Goal: Information Seeking & Learning: Learn about a topic

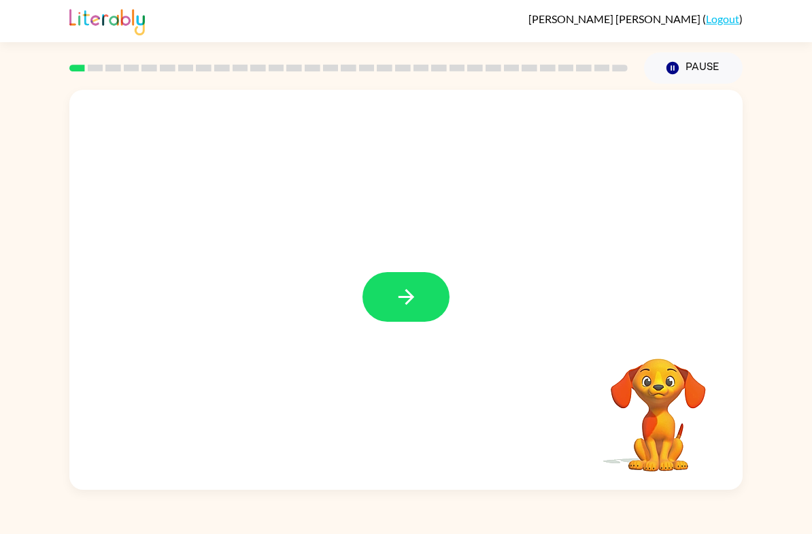
click at [404, 307] on icon "button" at bounding box center [406, 297] width 24 height 24
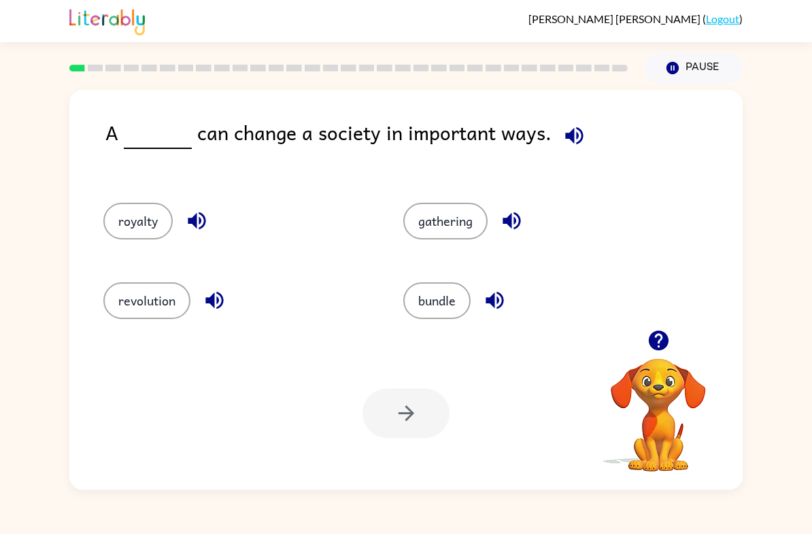
click at [154, 288] on button "revolution" at bounding box center [146, 300] width 87 height 37
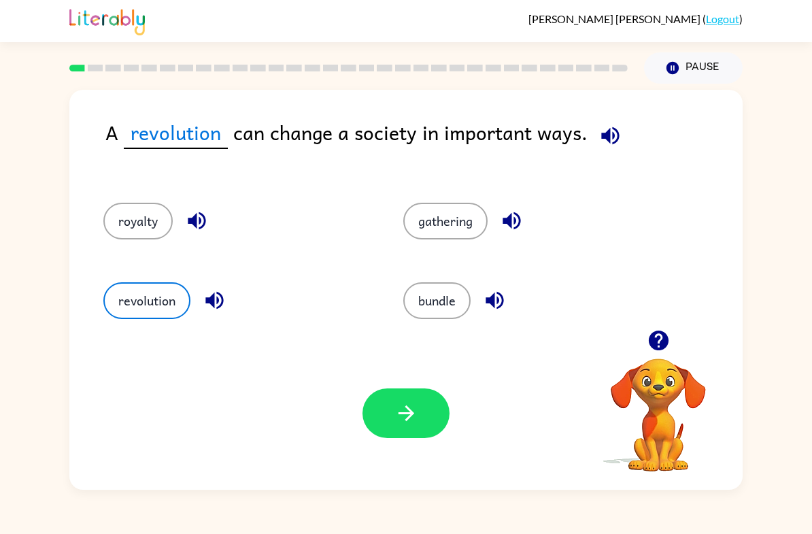
click at [417, 417] on icon "button" at bounding box center [406, 413] width 24 height 24
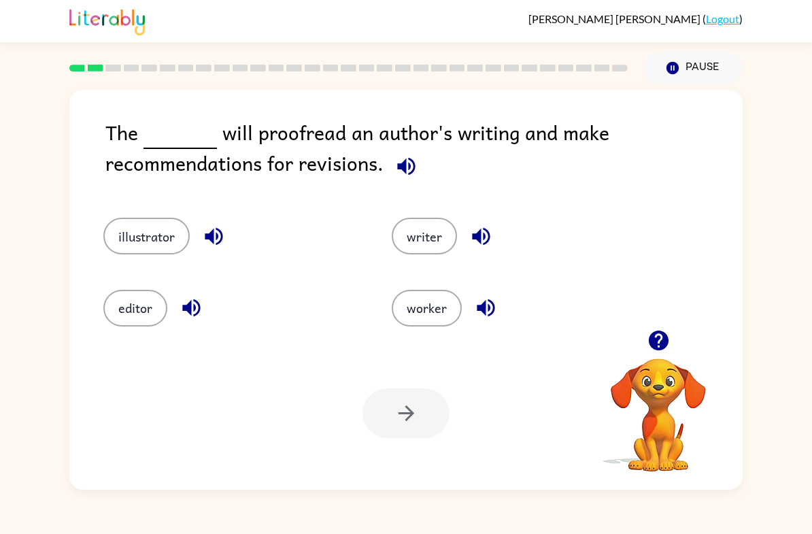
click at [397, 230] on button "writer" at bounding box center [424, 236] width 65 height 37
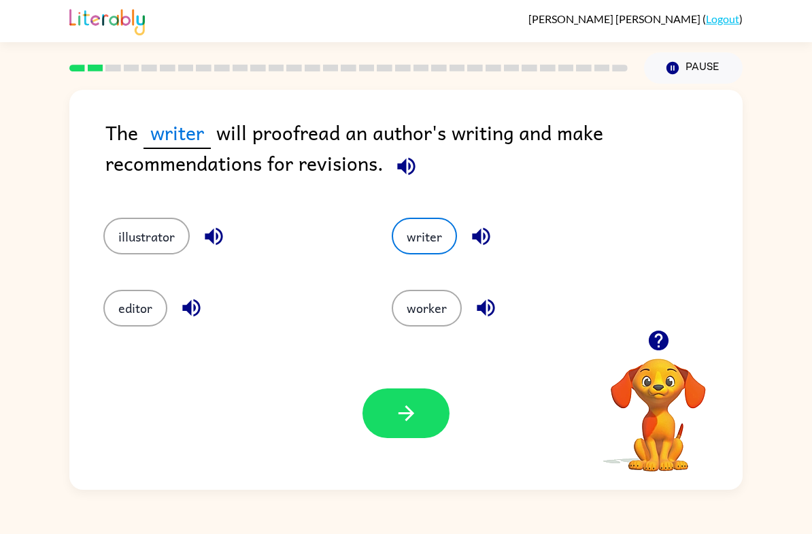
click at [124, 308] on button "editor" at bounding box center [135, 308] width 64 height 37
click at [409, 407] on icon "button" at bounding box center [406, 413] width 24 height 24
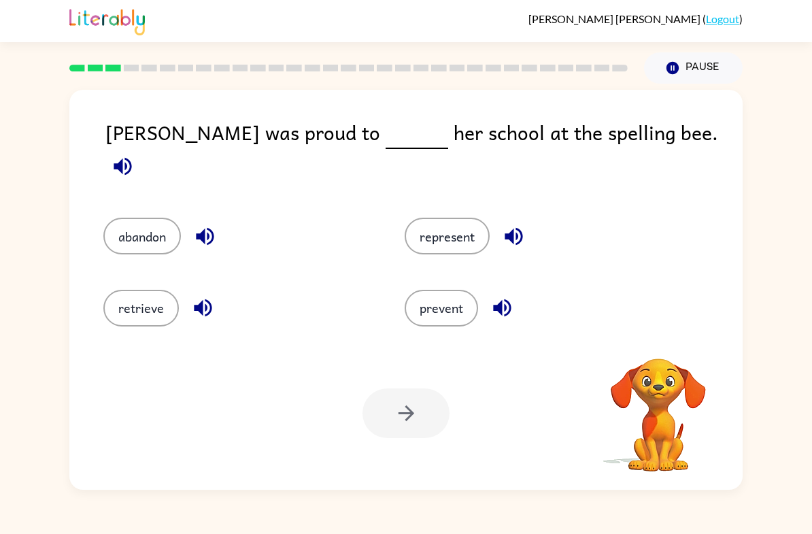
click at [450, 235] on button "represent" at bounding box center [447, 236] width 85 height 37
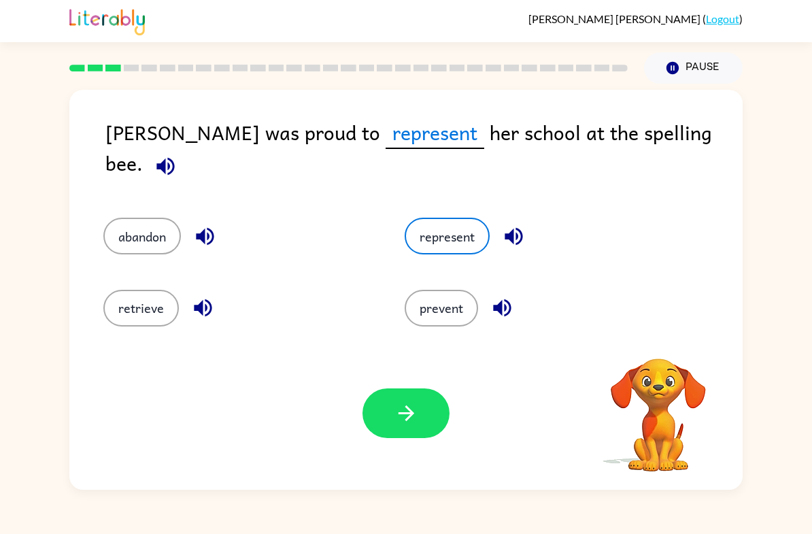
click at [433, 411] on button "button" at bounding box center [405, 413] width 87 height 50
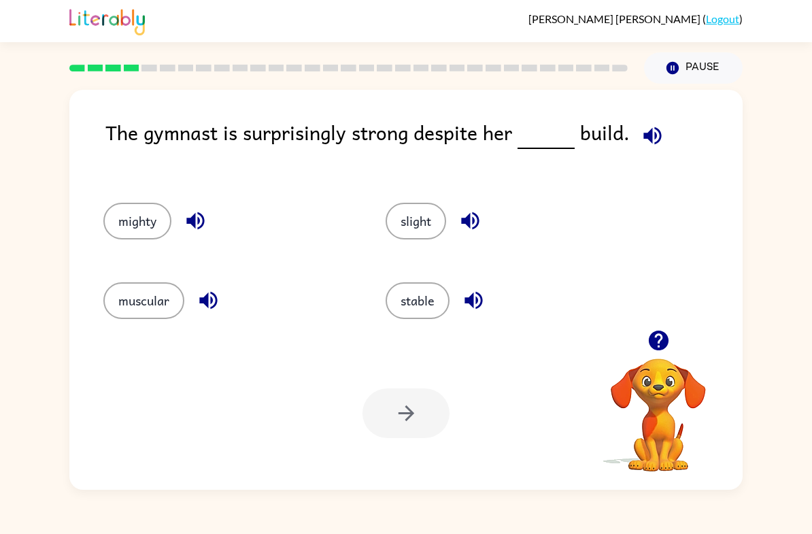
click at [150, 307] on button "muscular" at bounding box center [143, 300] width 81 height 37
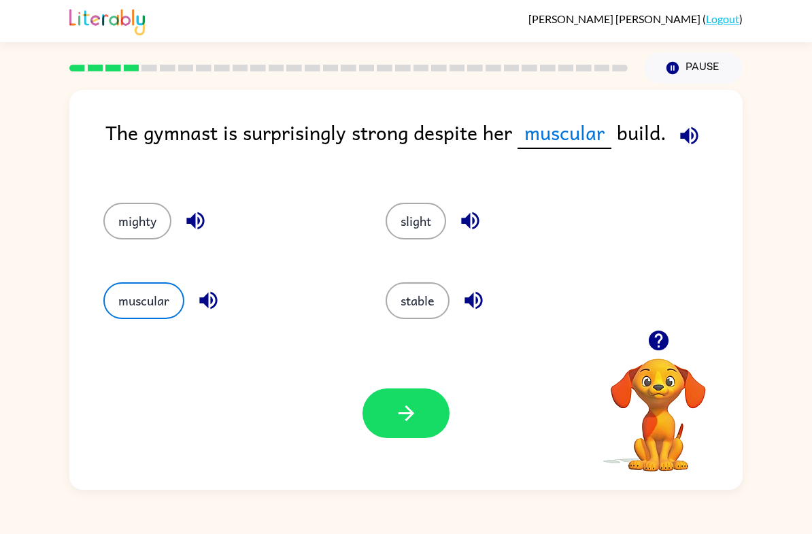
click at [417, 425] on icon "button" at bounding box center [406, 413] width 24 height 24
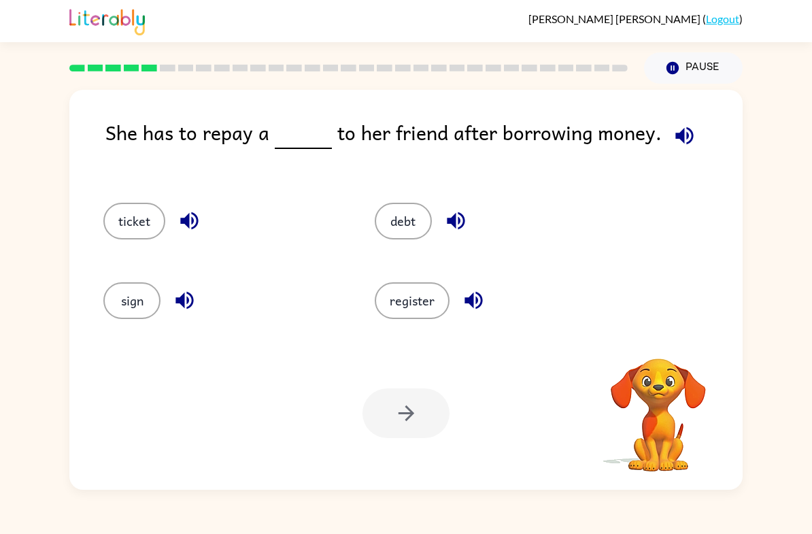
click at [120, 290] on button "sign" at bounding box center [131, 300] width 57 height 37
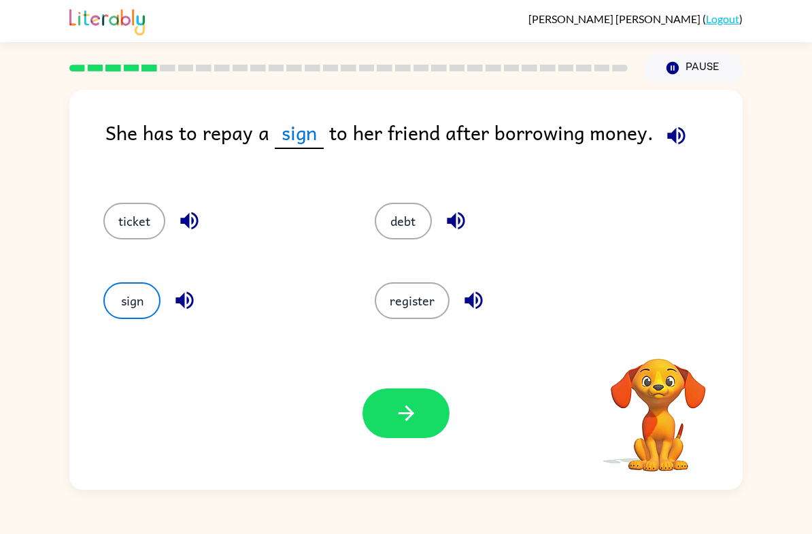
click at [422, 409] on button "button" at bounding box center [405, 413] width 87 height 50
click at [447, 396] on div at bounding box center [405, 413] width 87 height 50
click at [420, 417] on button "button" at bounding box center [405, 413] width 87 height 50
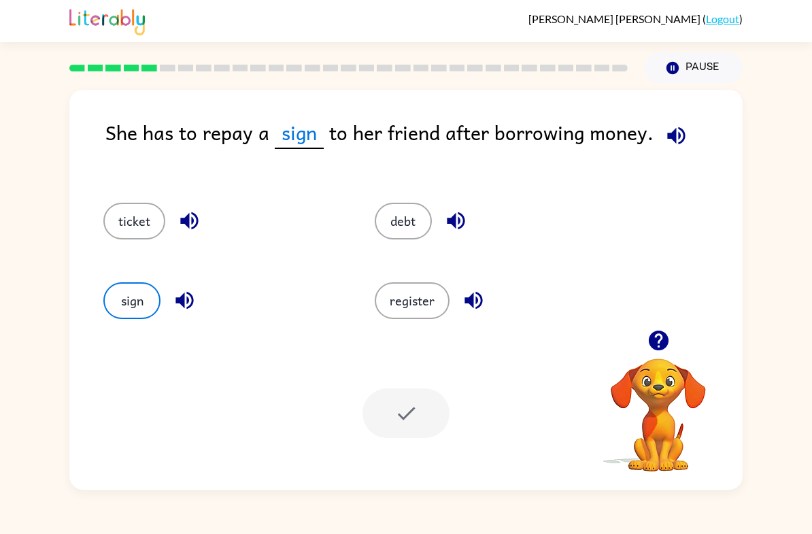
click at [415, 419] on div at bounding box center [405, 413] width 87 height 50
click at [390, 424] on div at bounding box center [405, 413] width 87 height 50
click at [133, 303] on button "sign" at bounding box center [131, 300] width 57 height 37
click at [403, 256] on div "register" at bounding box center [484, 296] width 271 height 80
click at [405, 220] on button "debt" at bounding box center [403, 221] width 57 height 37
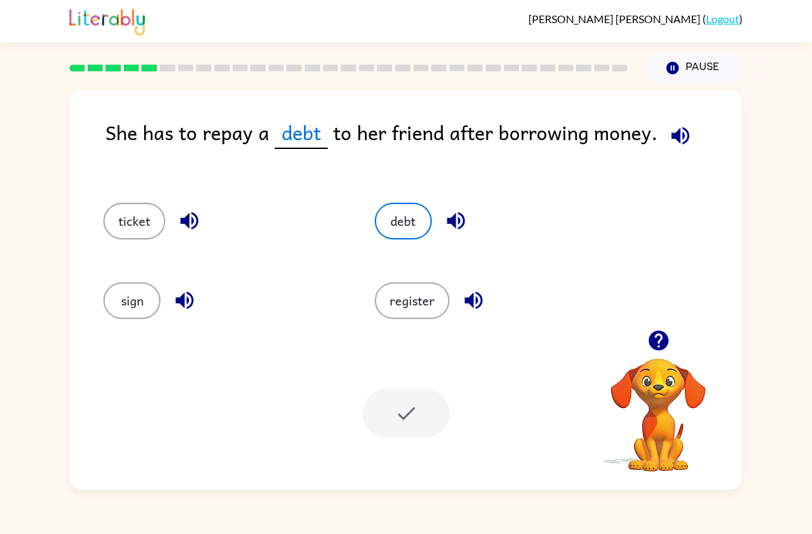
click at [412, 311] on button "register" at bounding box center [412, 300] width 75 height 37
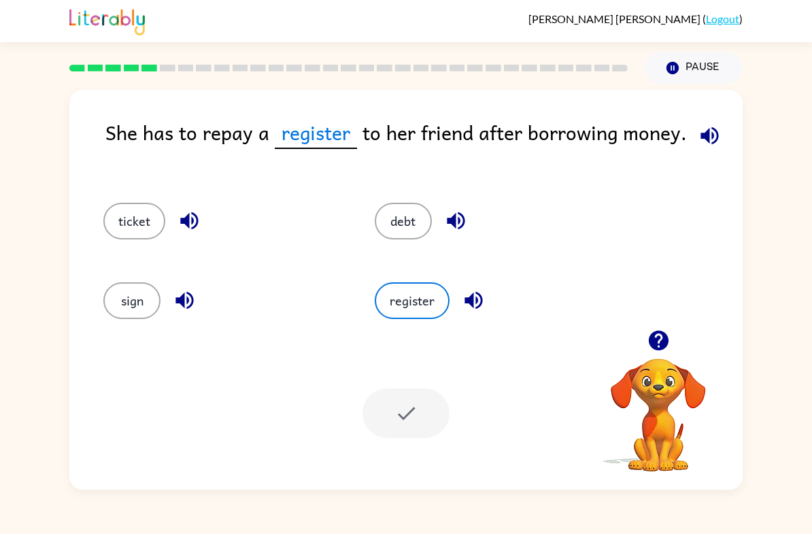
click at [641, 352] on div at bounding box center [658, 340] width 136 height 35
click at [657, 342] on icon "button" at bounding box center [659, 340] width 24 height 24
click at [418, 404] on div at bounding box center [405, 413] width 87 height 50
click at [371, 396] on div at bounding box center [405, 413] width 87 height 50
click at [411, 218] on button "debt" at bounding box center [403, 221] width 57 height 37
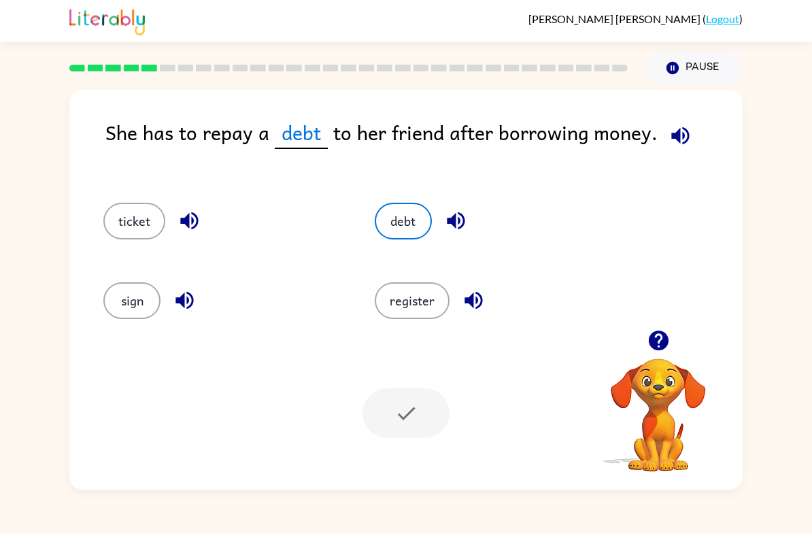
click at [139, 218] on button "ticket" at bounding box center [134, 221] width 62 height 37
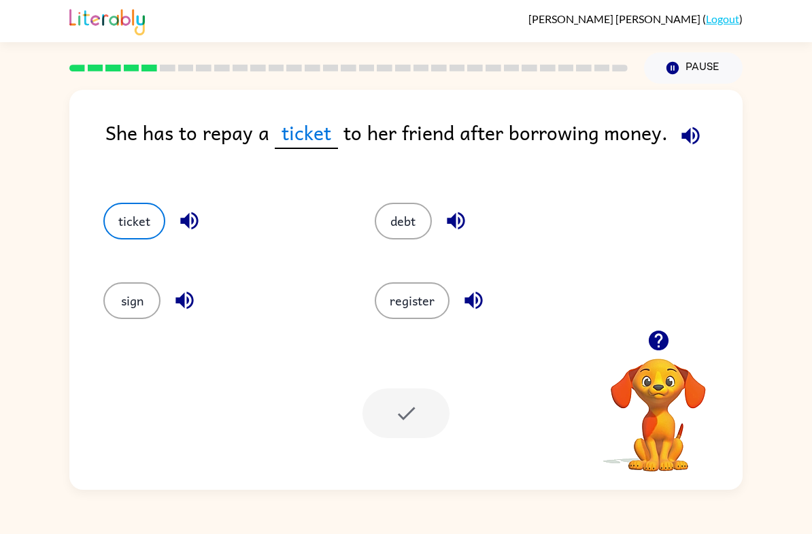
click at [130, 297] on button "sign" at bounding box center [131, 300] width 57 height 37
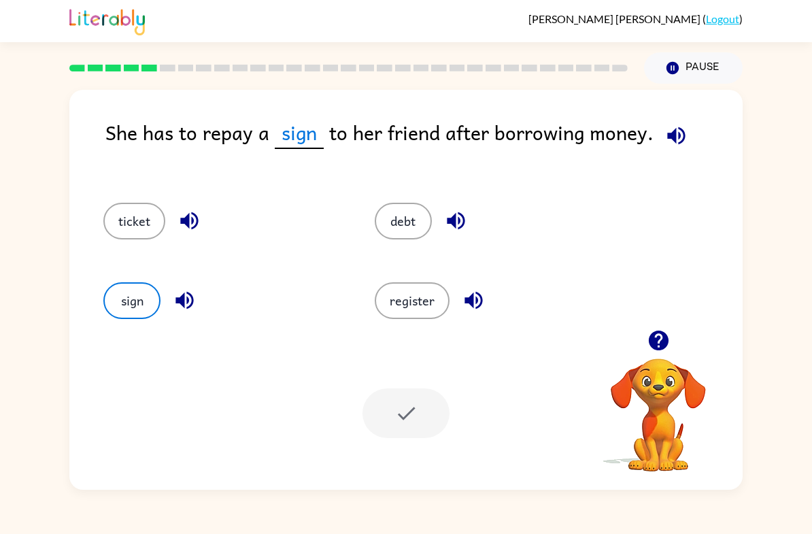
click at [412, 221] on button "debt" at bounding box center [403, 221] width 57 height 37
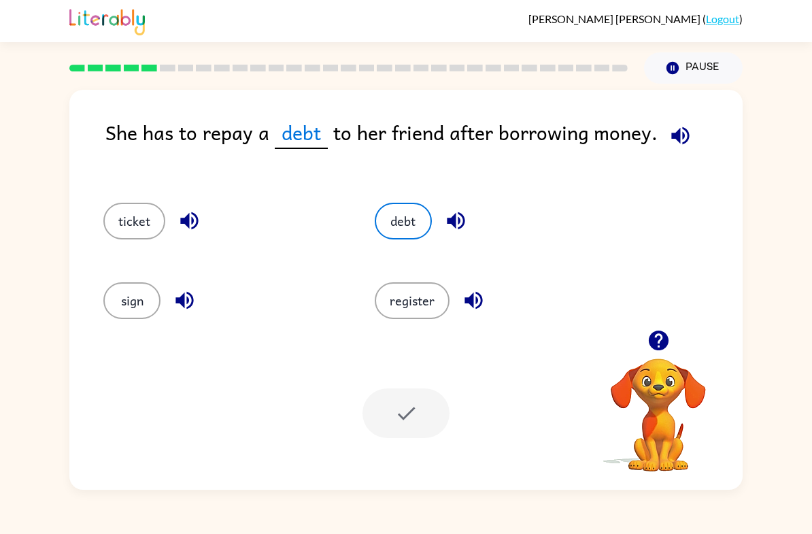
click at [416, 285] on button "register" at bounding box center [412, 300] width 75 height 37
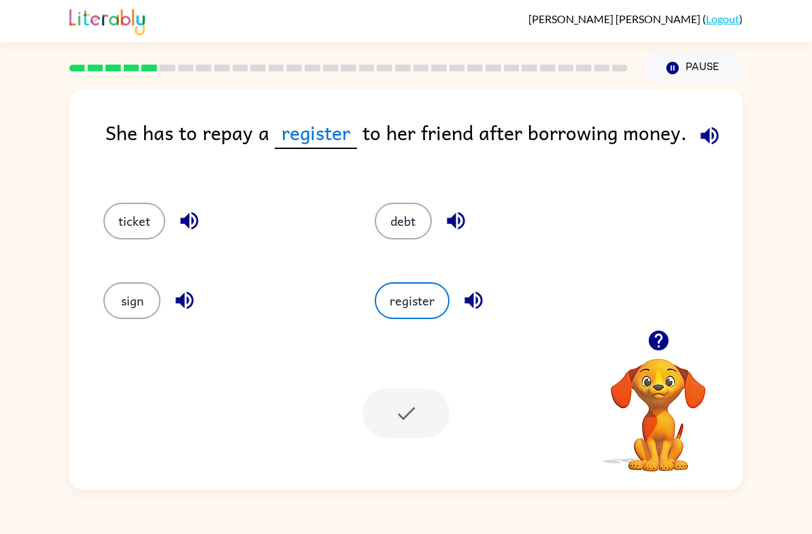
click at [399, 437] on div at bounding box center [405, 413] width 87 height 50
click at [409, 442] on div "Your browser must support playing .mp4 files to use Literably. Please try using…" at bounding box center [405, 413] width 673 height 153
click at [426, 401] on div at bounding box center [405, 413] width 87 height 50
click at [413, 421] on div at bounding box center [405, 413] width 87 height 50
click at [401, 409] on div at bounding box center [405, 413] width 87 height 50
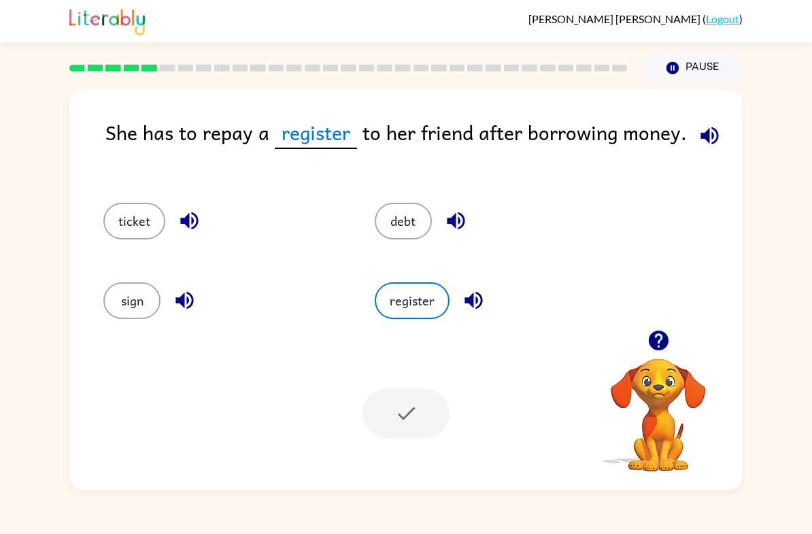
click at [421, 396] on div at bounding box center [405, 413] width 87 height 50
click at [419, 420] on div at bounding box center [405, 413] width 87 height 50
click at [459, 422] on div "Your browser must support playing .mp4 files to use Literably. Please try using…" at bounding box center [405, 413] width 673 height 153
click at [668, 343] on icon "button" at bounding box center [658, 340] width 20 height 20
click at [400, 300] on button "register" at bounding box center [412, 300] width 75 height 37
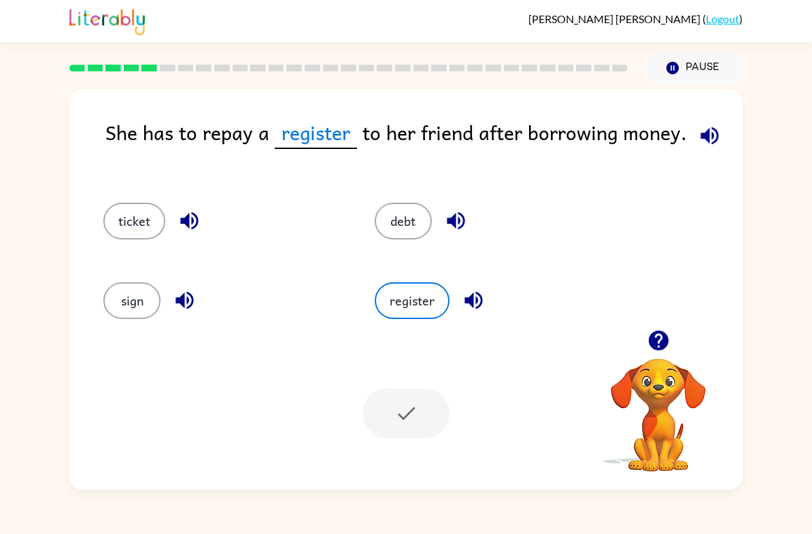
click at [412, 412] on div at bounding box center [405, 413] width 87 height 50
click at [412, 417] on div at bounding box center [405, 413] width 87 height 50
click at [411, 417] on div at bounding box center [405, 413] width 87 height 50
click at [384, 316] on button "register" at bounding box center [412, 300] width 75 height 37
click at [413, 284] on button "register" at bounding box center [412, 300] width 75 height 37
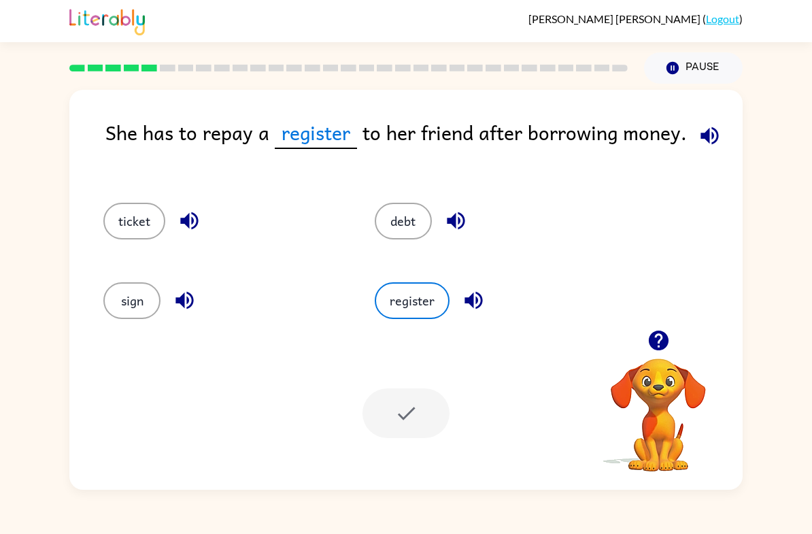
click at [399, 219] on button "debt" at bounding box center [403, 221] width 57 height 37
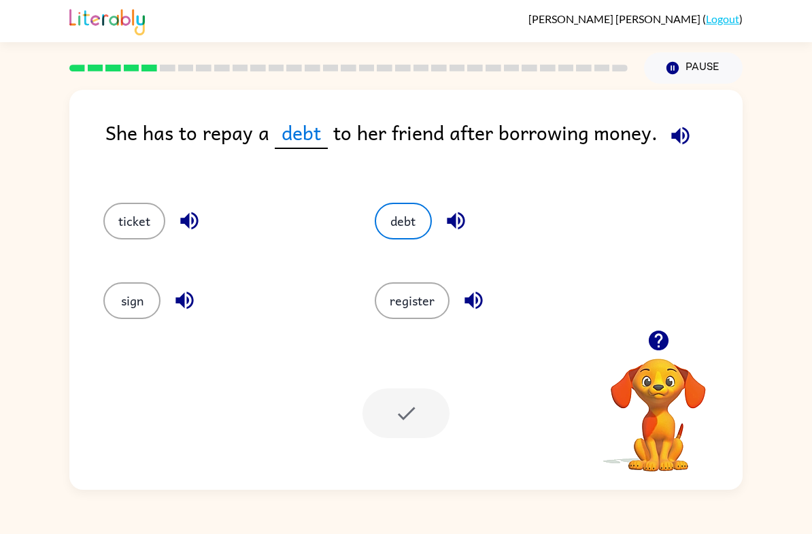
click at [428, 302] on button "register" at bounding box center [412, 300] width 75 height 37
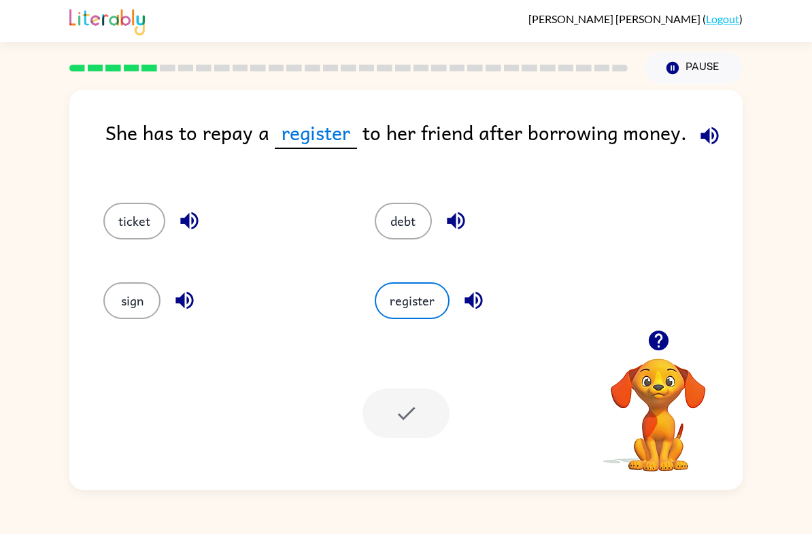
click at [424, 279] on div "register" at bounding box center [484, 296] width 271 height 80
click at [416, 311] on button "register" at bounding box center [412, 300] width 75 height 37
click at [413, 318] on button "register" at bounding box center [412, 300] width 75 height 37
click at [426, 318] on button "register" at bounding box center [412, 300] width 75 height 37
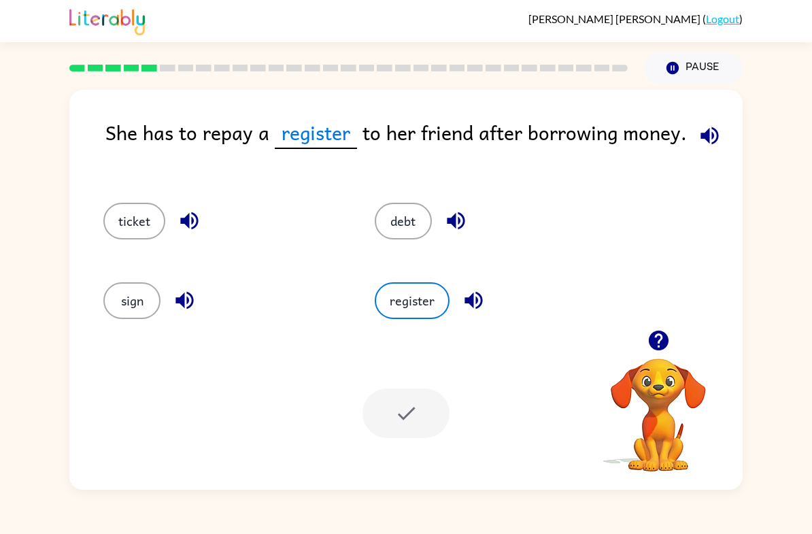
click at [410, 424] on div at bounding box center [405, 413] width 87 height 50
click at [681, 63] on button "Pause Pause" at bounding box center [693, 67] width 99 height 31
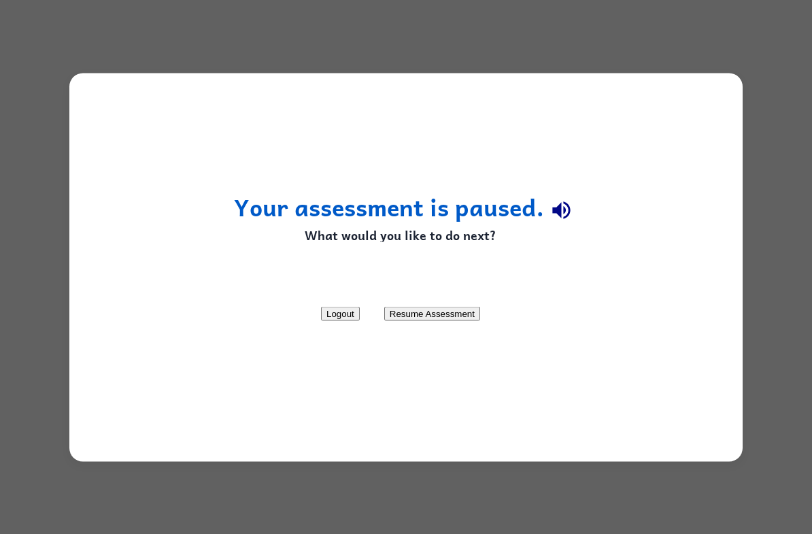
click at [696, 61] on div "Your assessment is paused. What would you like to do next? Logout Resume Assess…" at bounding box center [406, 267] width 812 height 534
click at [480, 318] on button "Resume Assessment" at bounding box center [432, 314] width 96 height 14
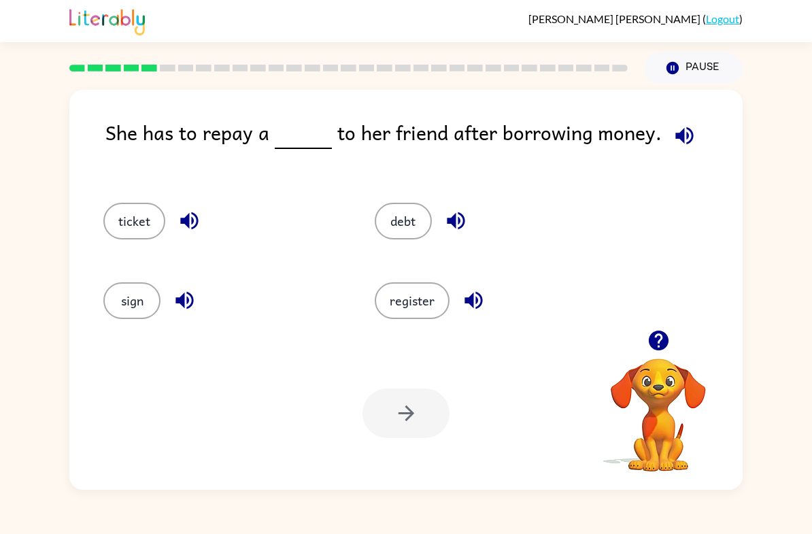
click at [417, 296] on button "register" at bounding box center [412, 300] width 75 height 37
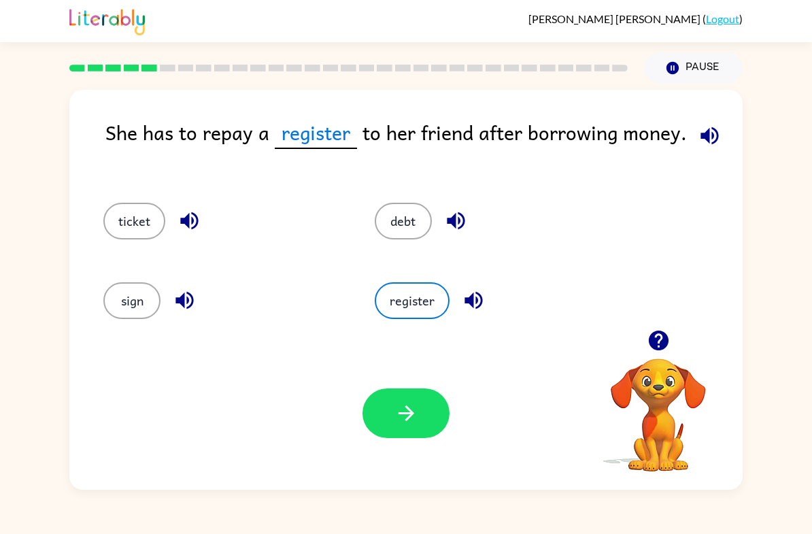
click at [400, 398] on button "button" at bounding box center [405, 413] width 87 height 50
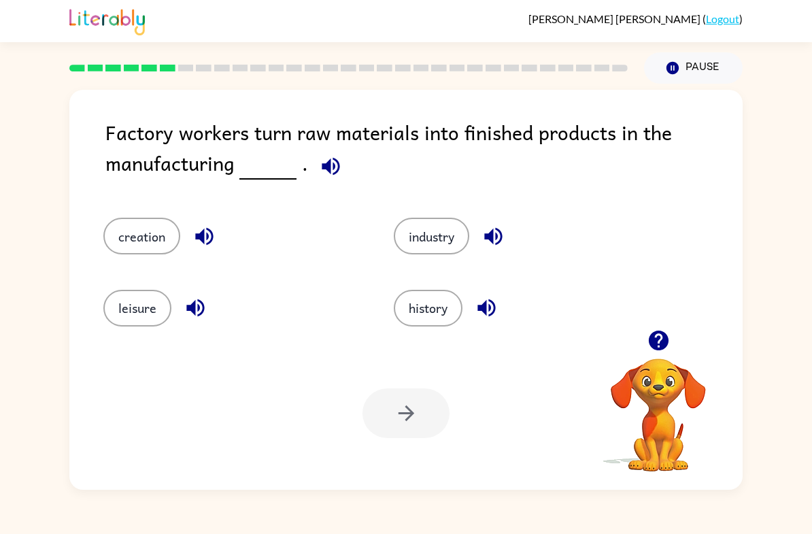
click at [437, 240] on button "industry" at bounding box center [431, 236] width 75 height 37
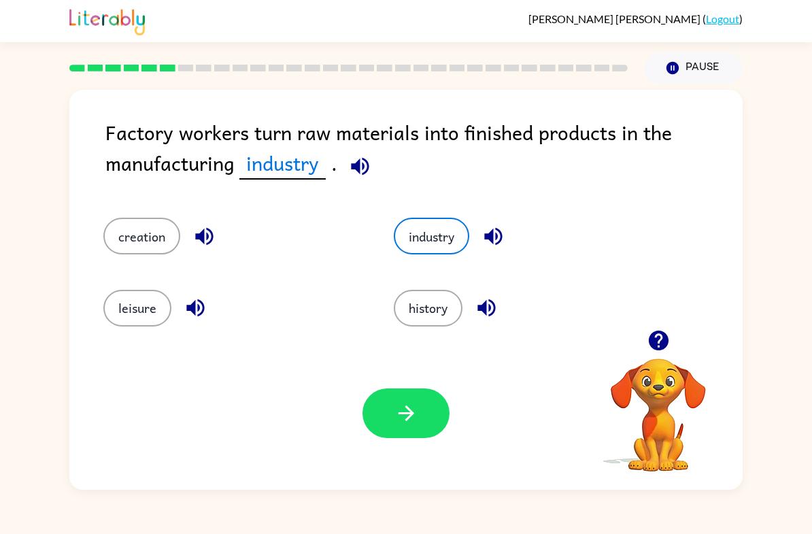
click at [142, 248] on button "creation" at bounding box center [141, 236] width 77 height 37
click at [133, 254] on button "creation" at bounding box center [141, 236] width 77 height 37
click at [123, 307] on button "leisure" at bounding box center [137, 308] width 68 height 37
click at [445, 239] on button "industry" at bounding box center [431, 236] width 75 height 37
click at [428, 405] on button "button" at bounding box center [405, 413] width 87 height 50
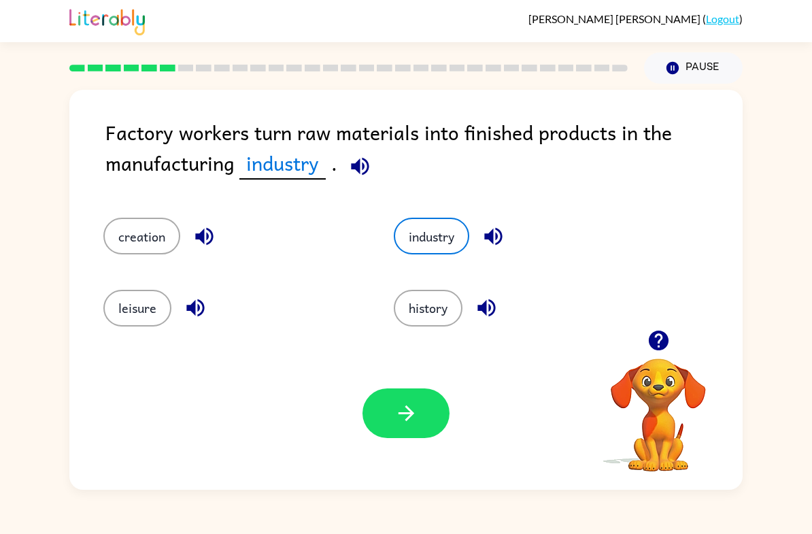
click at [414, 408] on icon "button" at bounding box center [406, 413] width 24 height 24
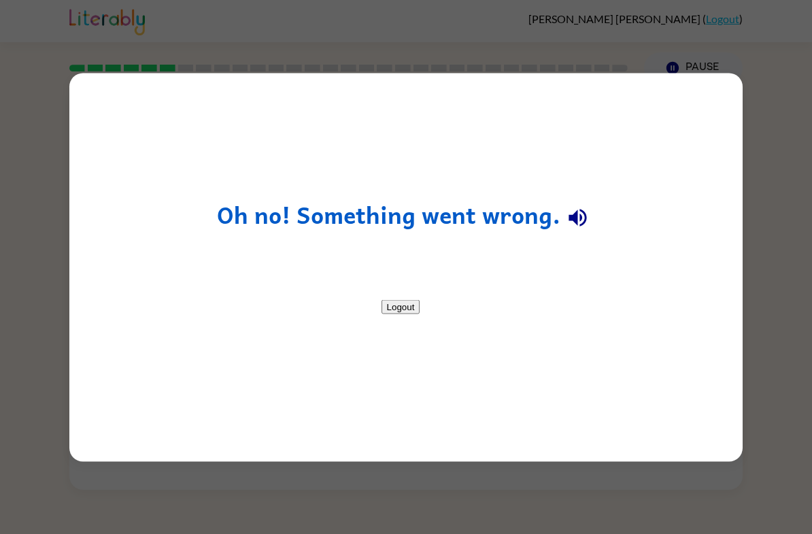
click at [420, 307] on button "Logout" at bounding box center [400, 306] width 39 height 14
click at [764, 228] on div "Oh no! Something went wrong. Logout" at bounding box center [406, 267] width 812 height 534
click at [770, 234] on div "Oh no! Something went wrong. Logout" at bounding box center [406, 267] width 812 height 534
click at [770, 233] on div "Oh no! Something went wrong. Logout" at bounding box center [406, 267] width 812 height 534
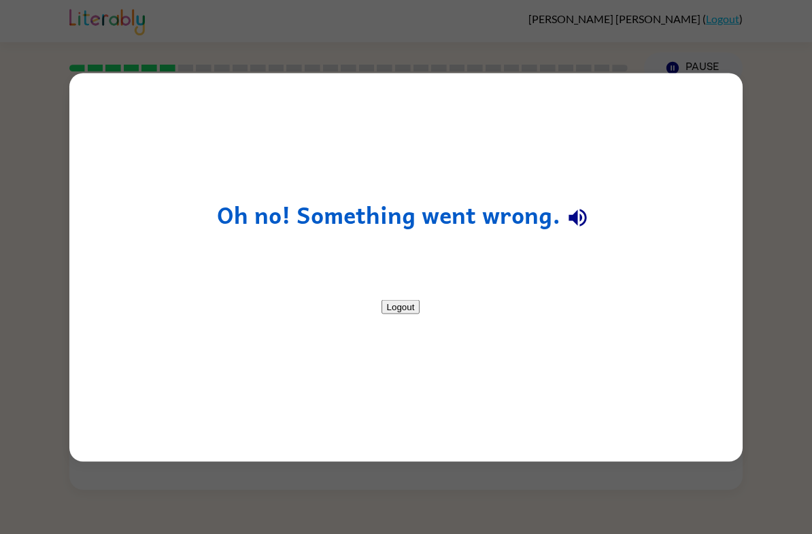
click at [129, 223] on div "Oh no! Something went wrong. Logout" at bounding box center [405, 267] width 673 height 388
click at [381, 299] on button "Logout" at bounding box center [400, 306] width 39 height 14
click at [764, 157] on div "Oh no! Something went wrong. Logout" at bounding box center [406, 267] width 812 height 534
click at [381, 299] on button "Logout" at bounding box center [400, 306] width 39 height 14
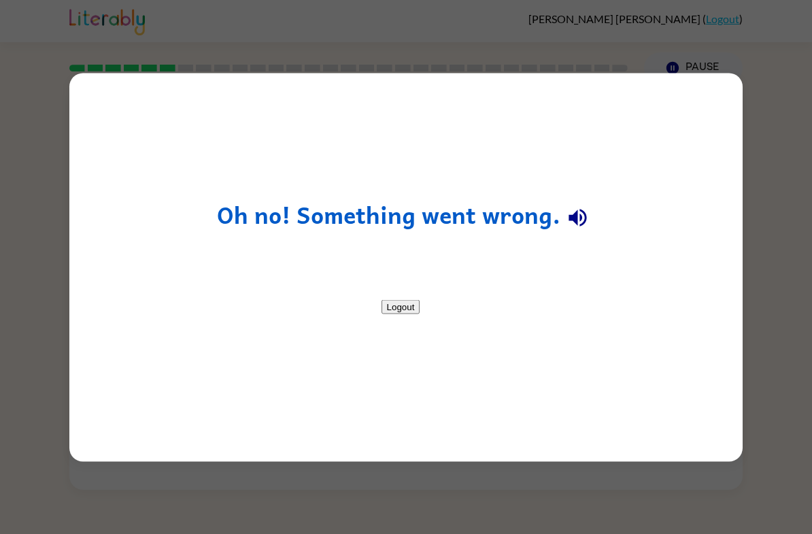
click at [381, 309] on button "Logout" at bounding box center [400, 306] width 39 height 14
click at [381, 299] on button "Logout" at bounding box center [400, 306] width 39 height 14
click at [381, 309] on button "Logout" at bounding box center [400, 306] width 39 height 14
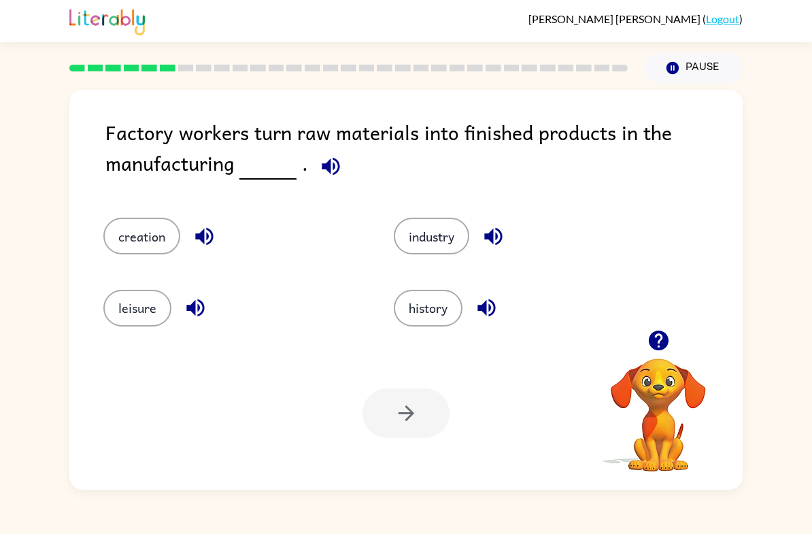
click at [437, 231] on button "industry" at bounding box center [431, 236] width 75 height 37
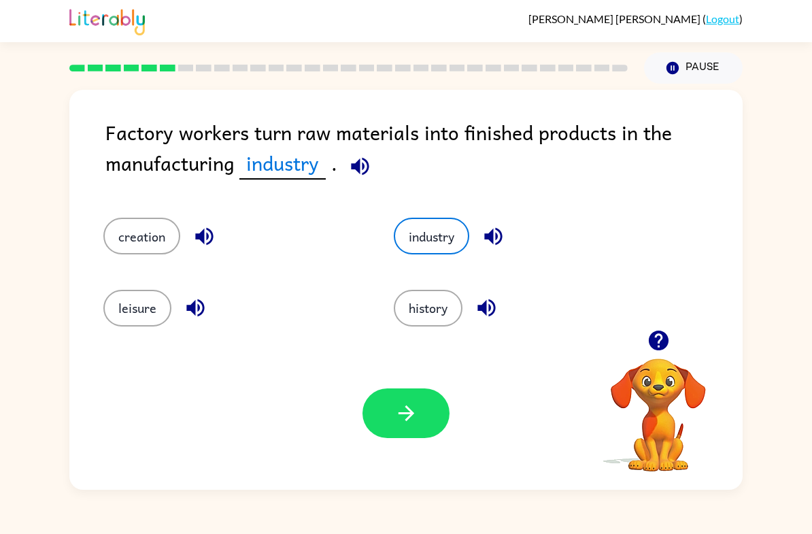
click at [420, 419] on button "button" at bounding box center [405, 413] width 87 height 50
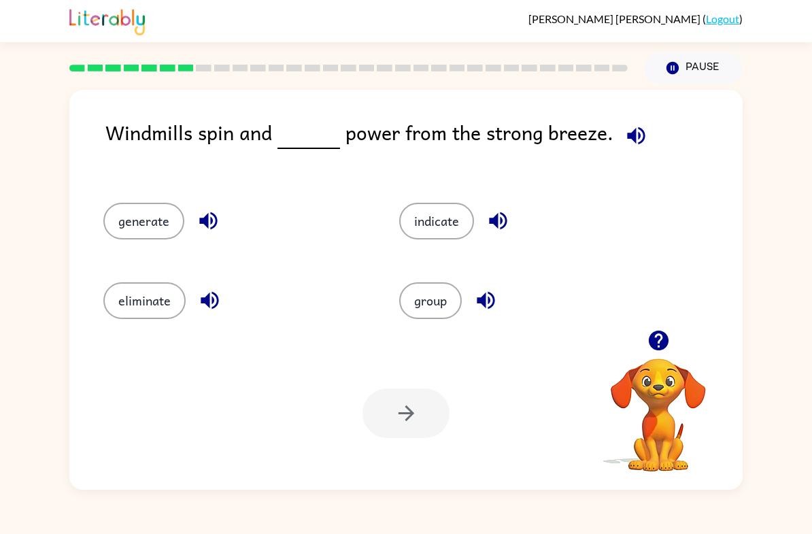
click at [137, 218] on button "generate" at bounding box center [143, 221] width 81 height 37
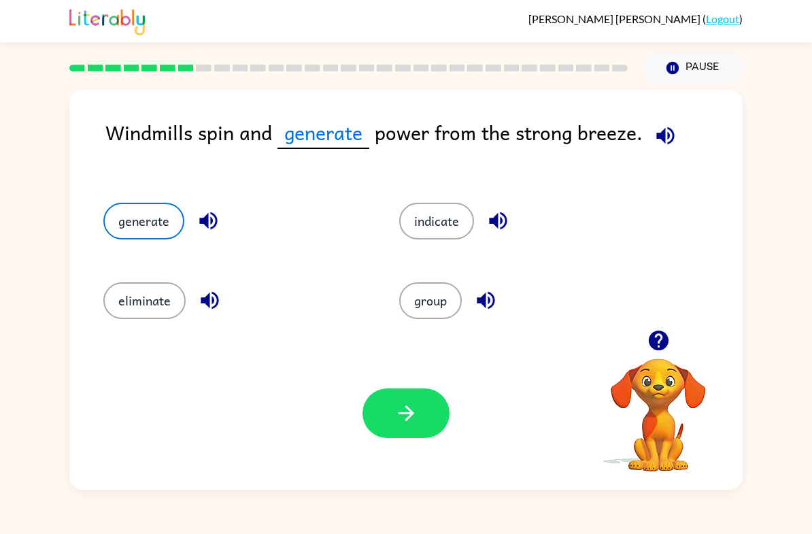
click at [407, 425] on icon "button" at bounding box center [406, 413] width 24 height 24
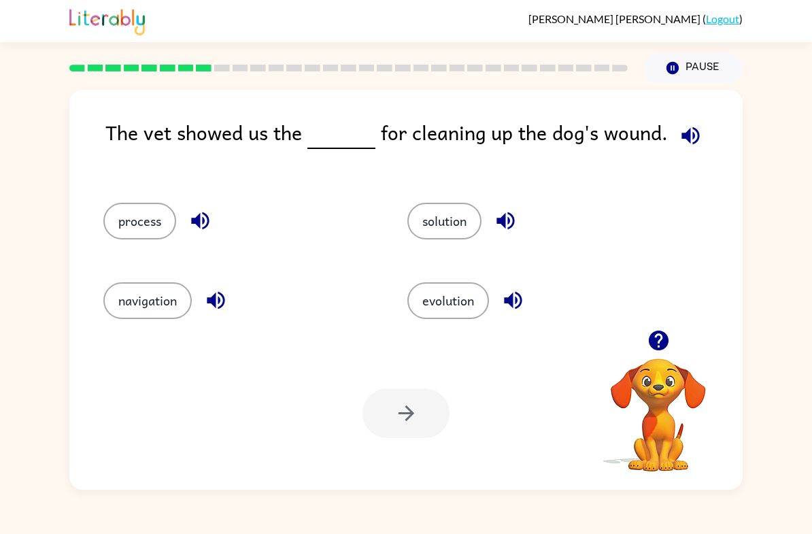
click at [121, 222] on button "process" at bounding box center [139, 221] width 73 height 37
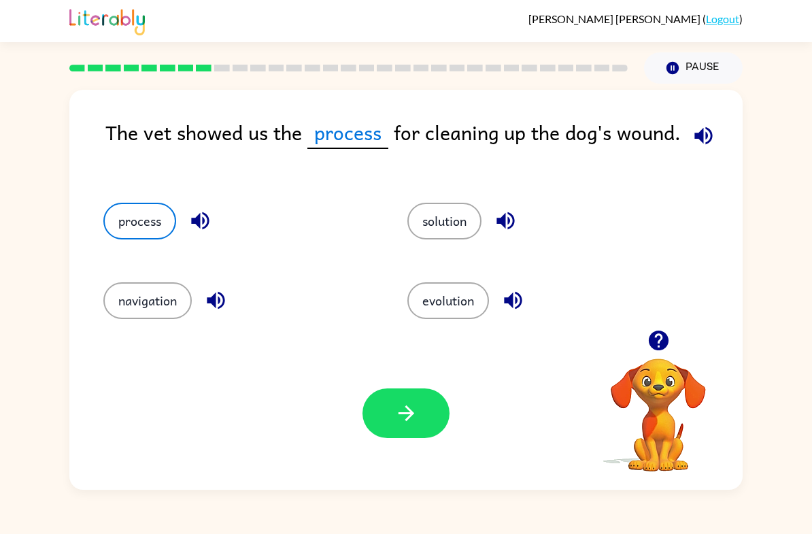
click at [407, 413] on icon "button" at bounding box center [406, 413] width 16 height 16
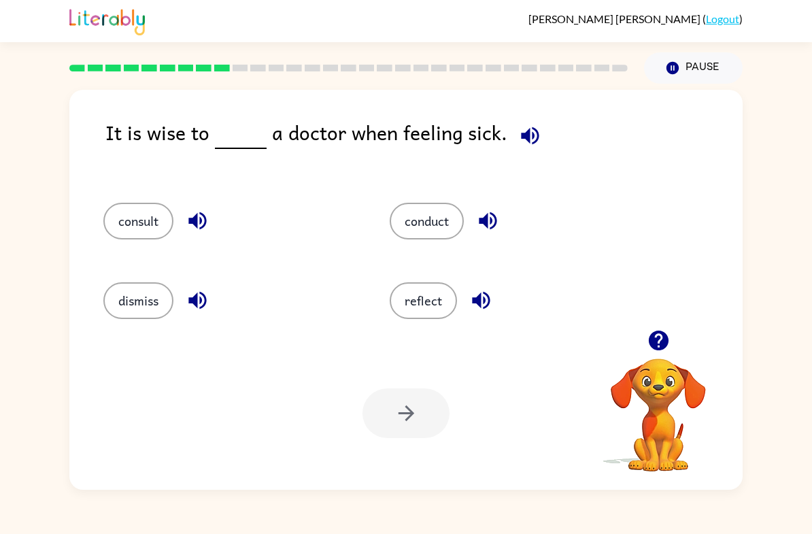
click at [161, 218] on button "consult" at bounding box center [138, 221] width 70 height 37
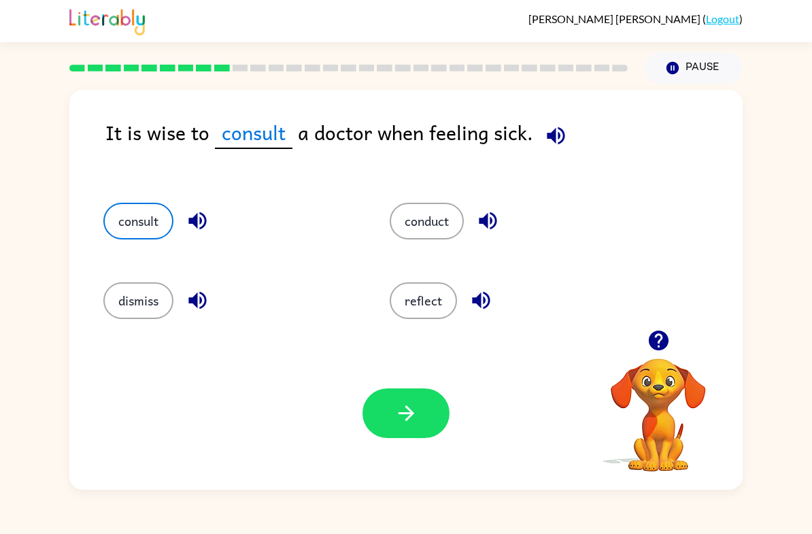
click at [405, 413] on icon "button" at bounding box center [406, 413] width 24 height 24
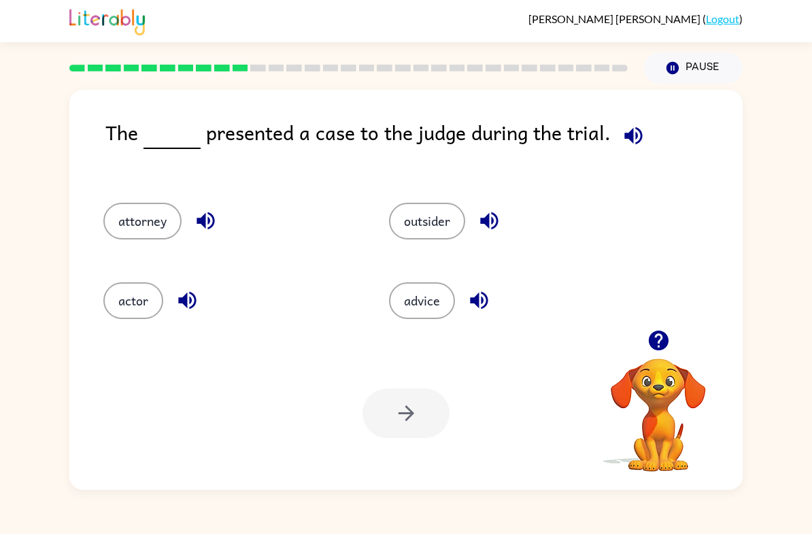
click at [133, 296] on button "actor" at bounding box center [133, 300] width 60 height 37
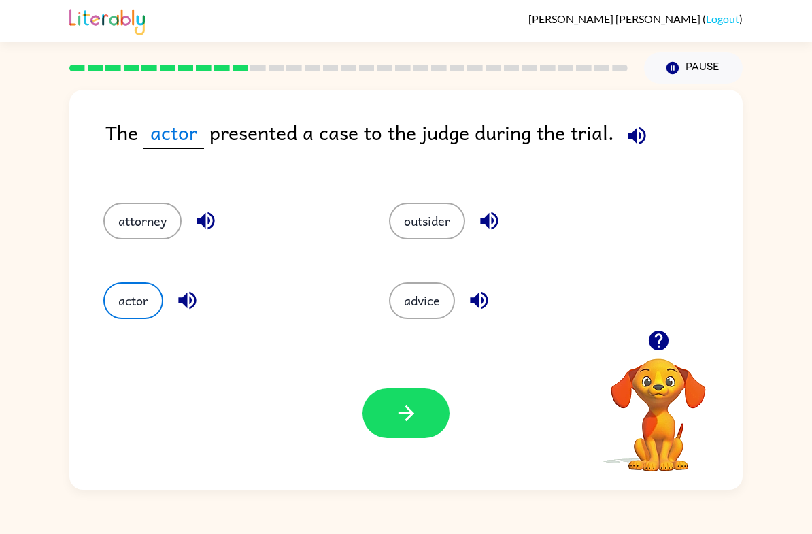
click at [422, 413] on button "button" at bounding box center [405, 413] width 87 height 50
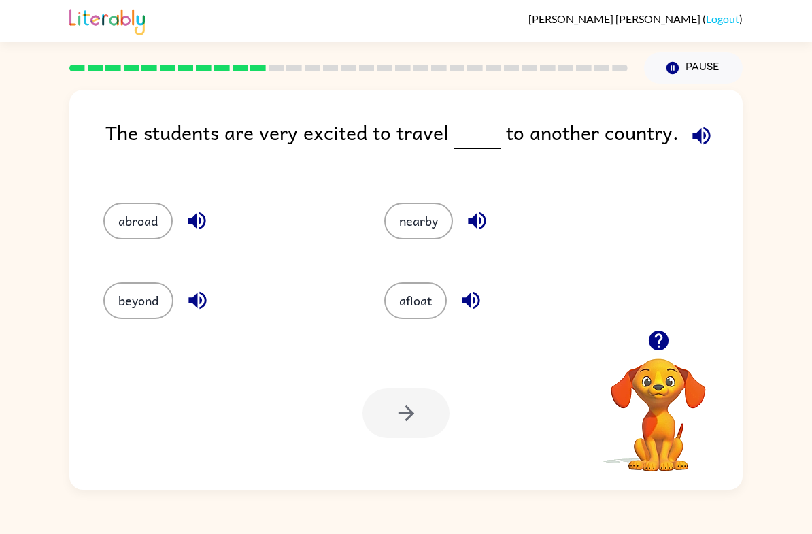
click at [416, 213] on button "nearby" at bounding box center [418, 221] width 69 height 37
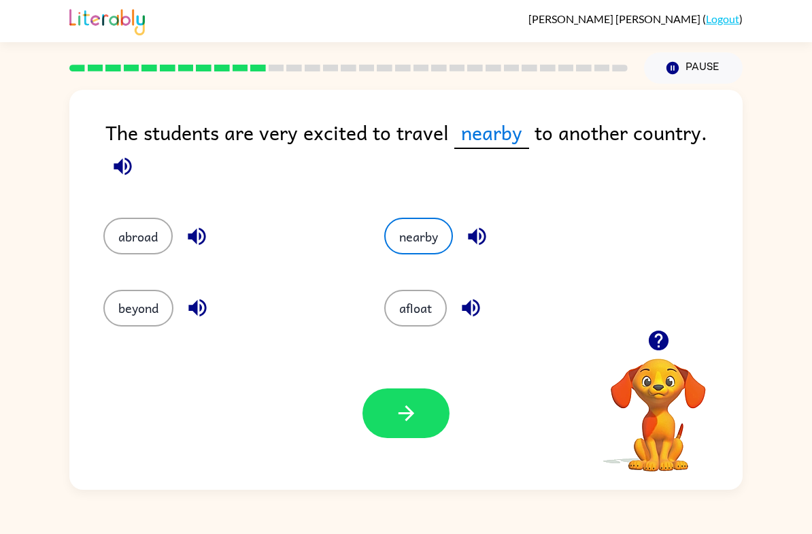
click at [409, 437] on button "button" at bounding box center [405, 413] width 87 height 50
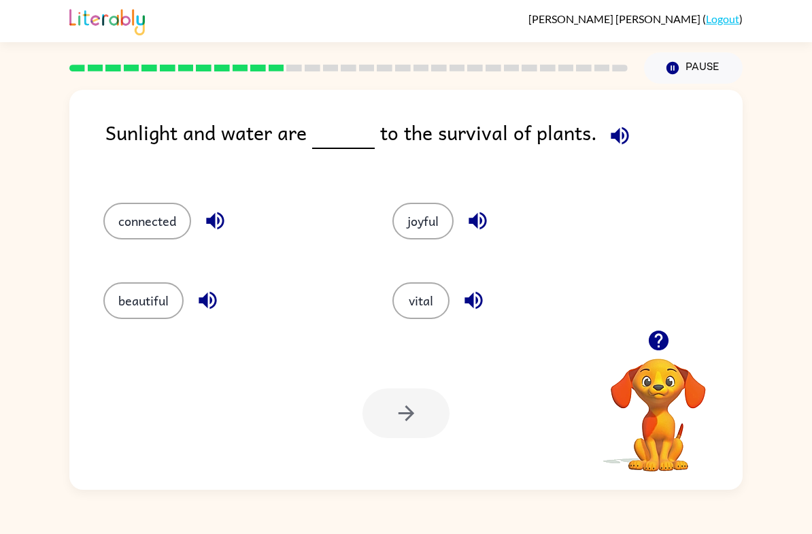
click at [154, 224] on button "connected" at bounding box center [147, 221] width 88 height 37
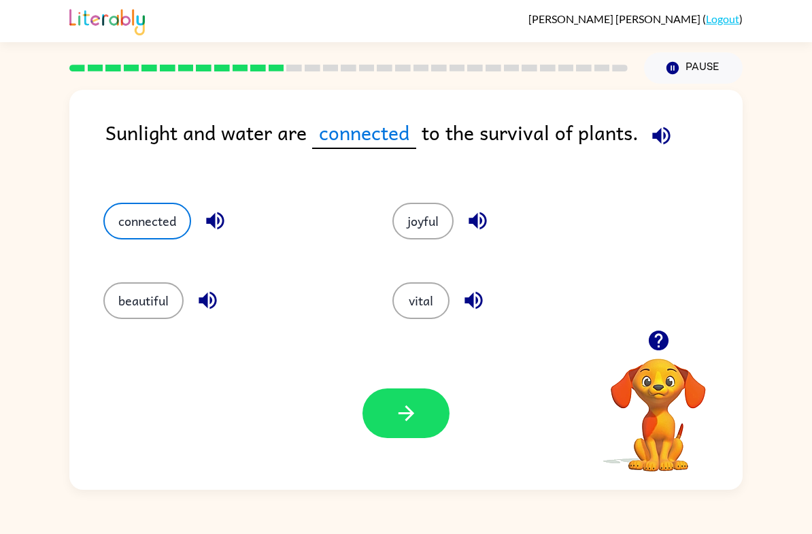
click at [403, 418] on icon "button" at bounding box center [406, 413] width 24 height 24
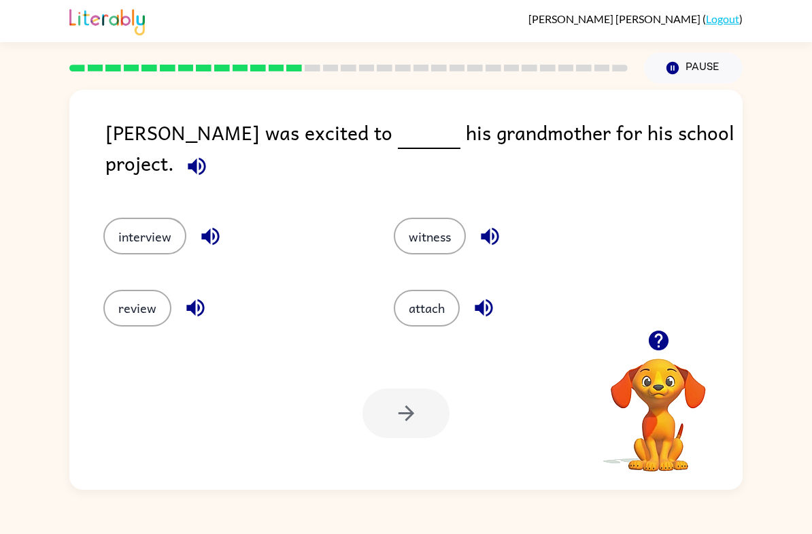
click at [146, 218] on button "interview" at bounding box center [144, 236] width 83 height 37
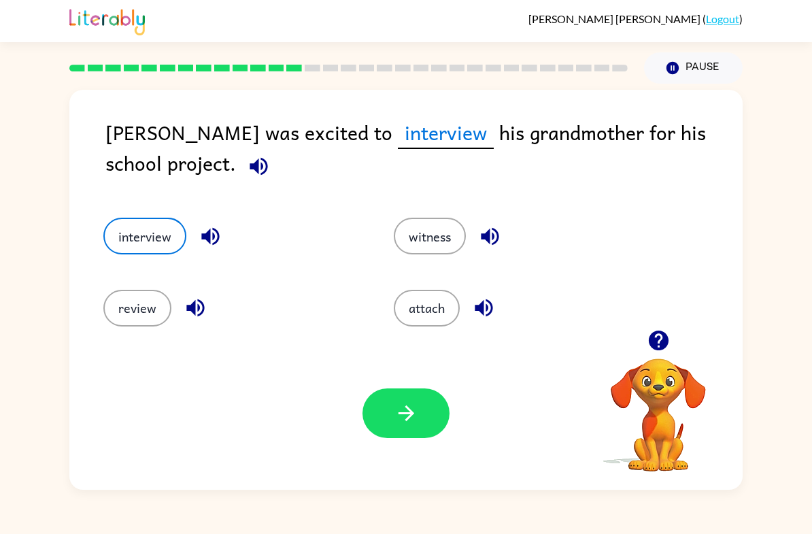
click at [426, 402] on button "button" at bounding box center [405, 413] width 87 height 50
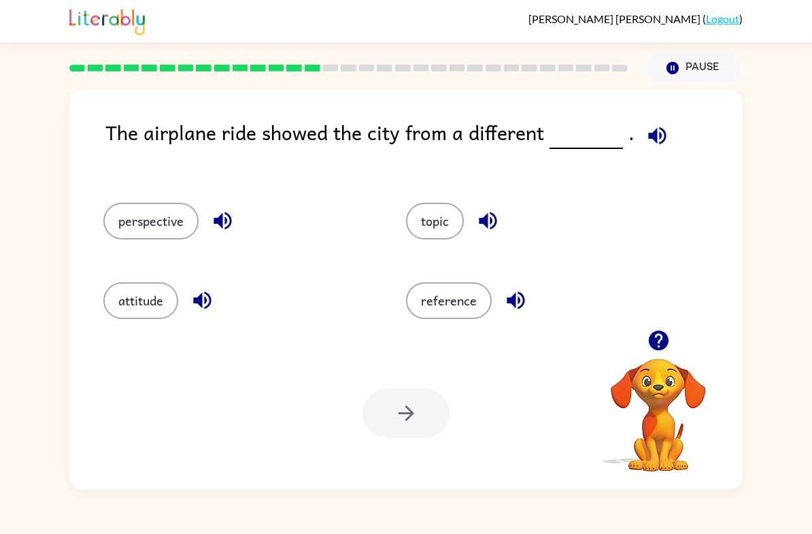
click at [147, 226] on button "perspective" at bounding box center [150, 221] width 95 height 37
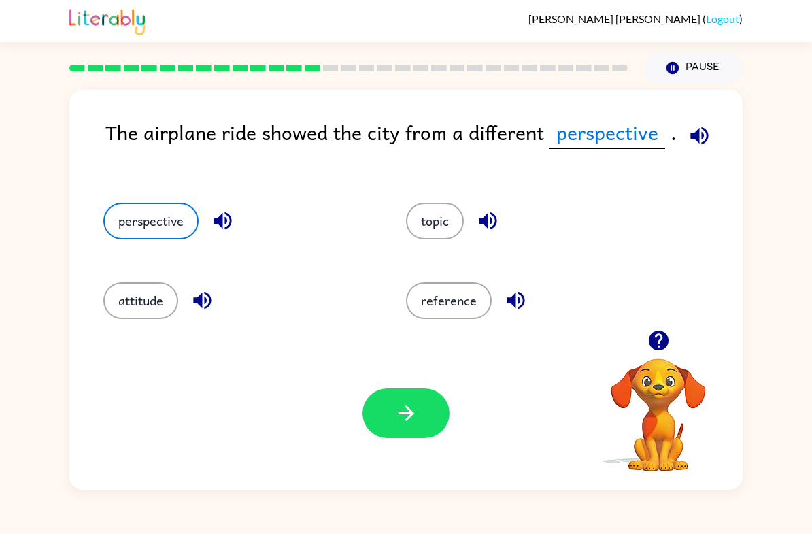
click at [394, 417] on icon "button" at bounding box center [406, 413] width 24 height 24
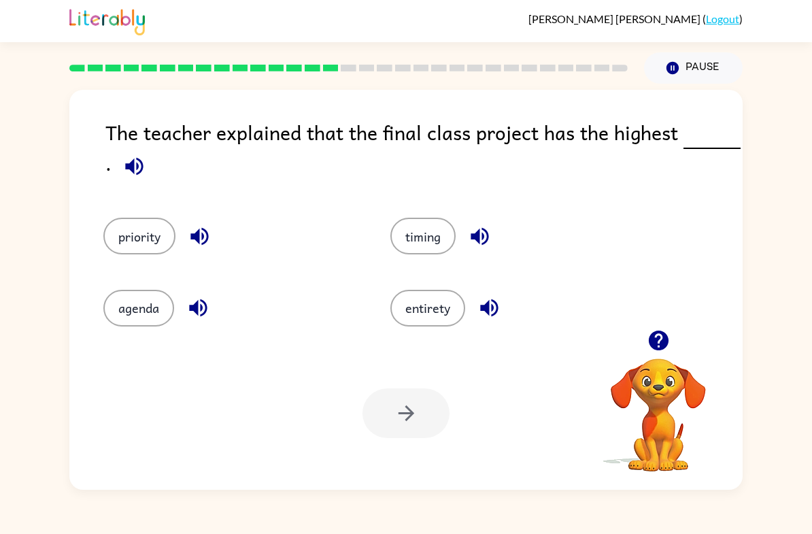
click at [142, 236] on button "priority" at bounding box center [139, 236] width 72 height 37
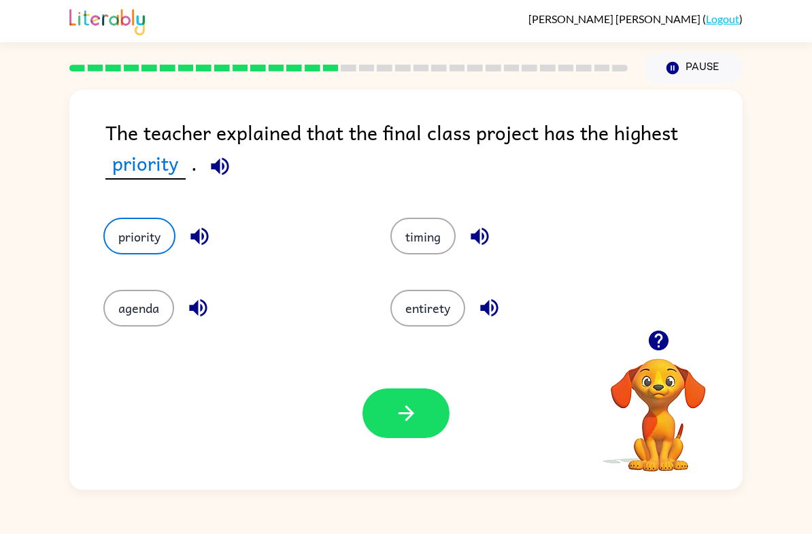
click at [396, 412] on icon "button" at bounding box center [406, 413] width 24 height 24
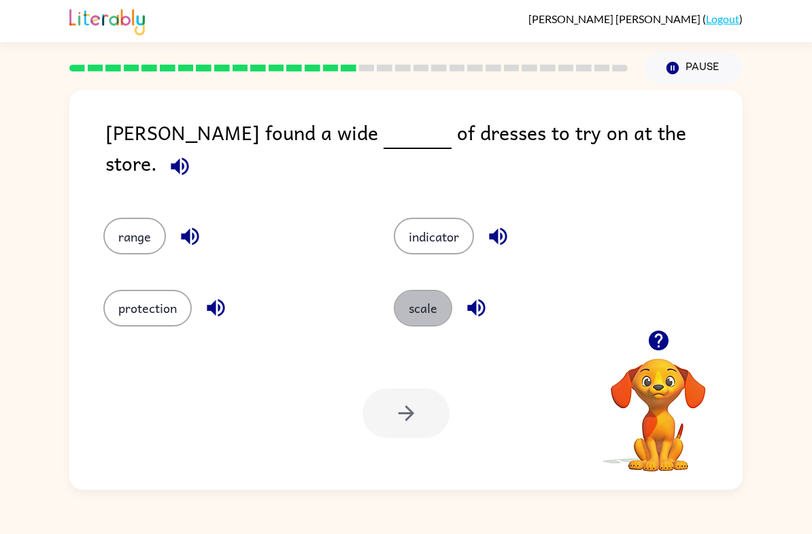
click at [432, 311] on button "scale" at bounding box center [423, 308] width 58 height 37
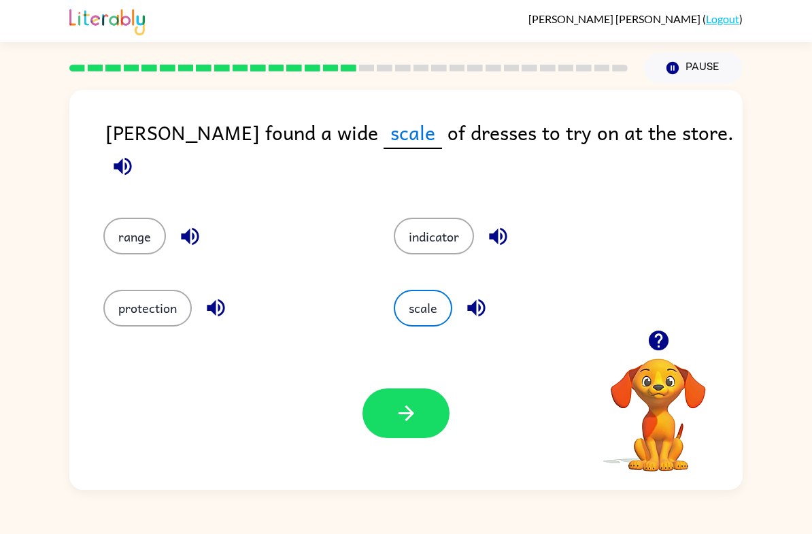
click at [403, 427] on button "button" at bounding box center [405, 413] width 87 height 50
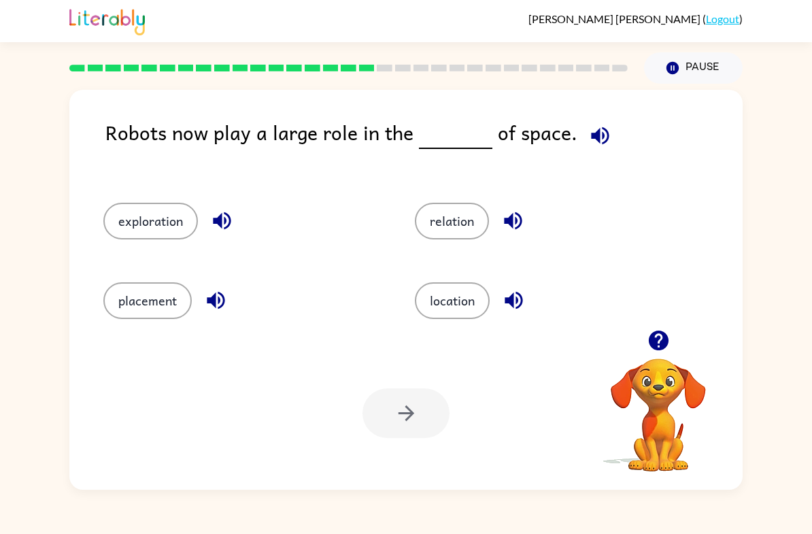
click at [464, 214] on button "relation" at bounding box center [452, 221] width 74 height 37
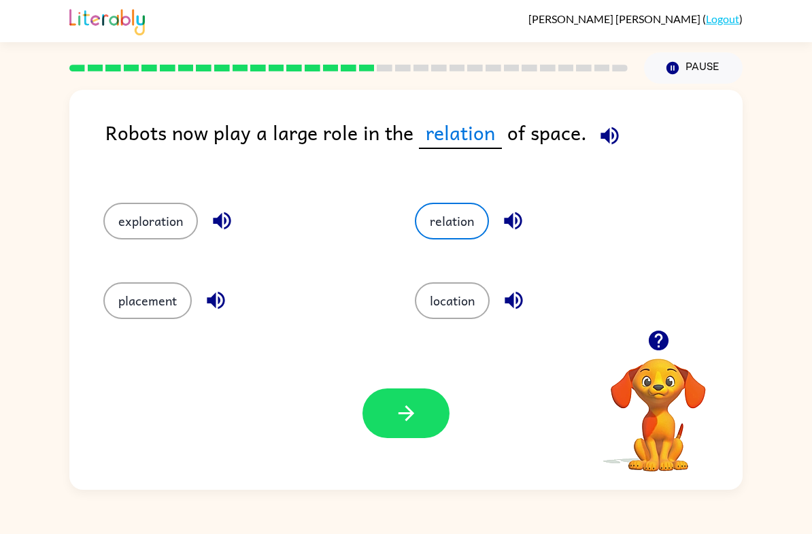
click at [391, 417] on button "button" at bounding box center [405, 413] width 87 height 50
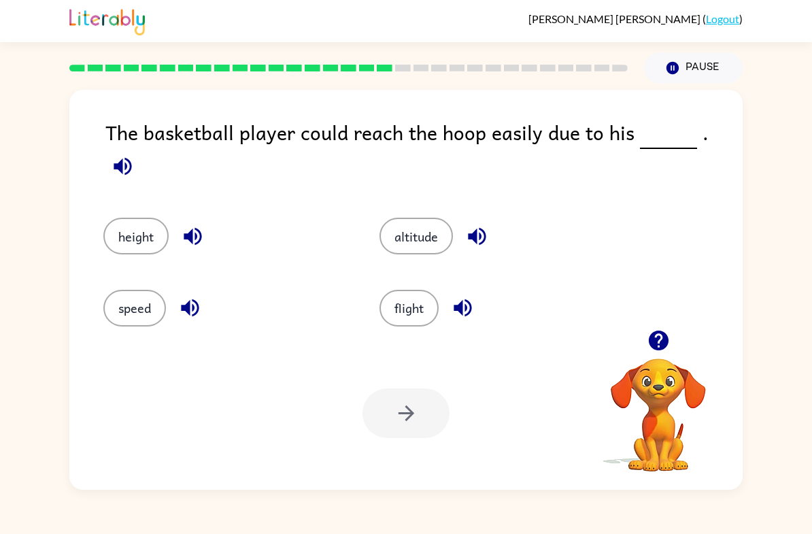
click at [146, 218] on button "height" at bounding box center [135, 236] width 65 height 37
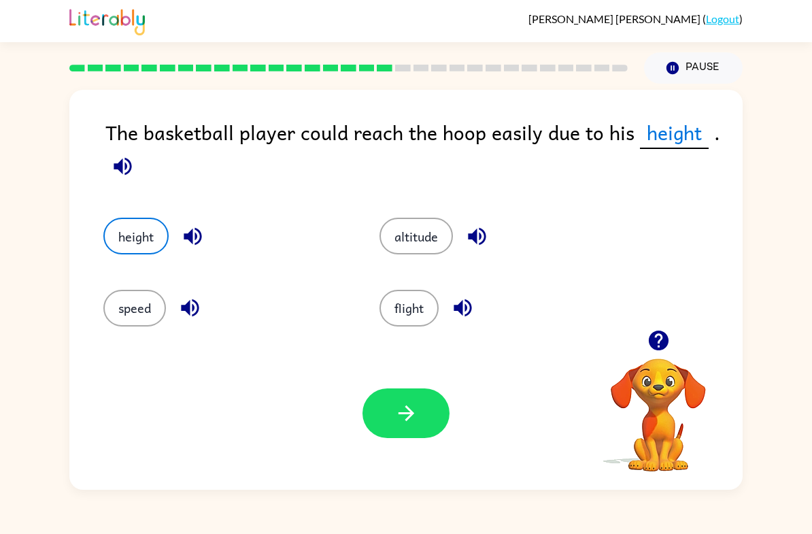
click at [409, 424] on icon "button" at bounding box center [406, 413] width 24 height 24
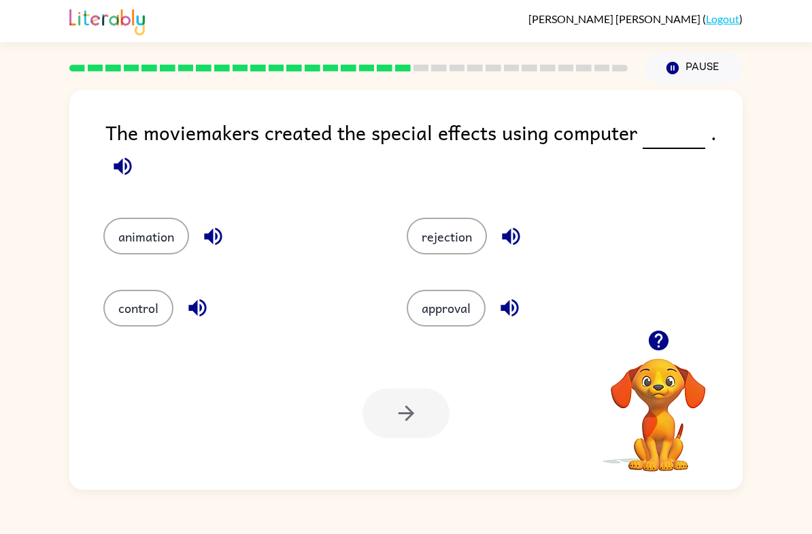
click at [152, 247] on button "animation" at bounding box center [146, 236] width 86 height 37
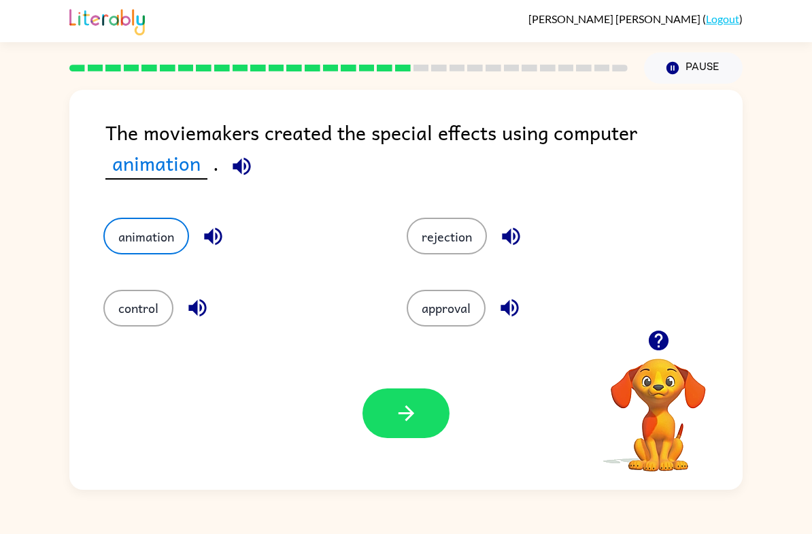
click at [420, 417] on button "button" at bounding box center [405, 413] width 87 height 50
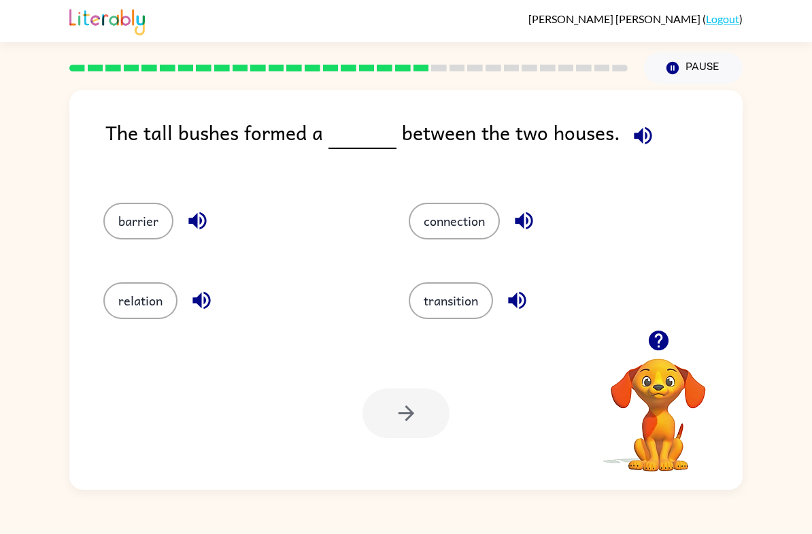
click at [137, 239] on button "barrier" at bounding box center [138, 221] width 70 height 37
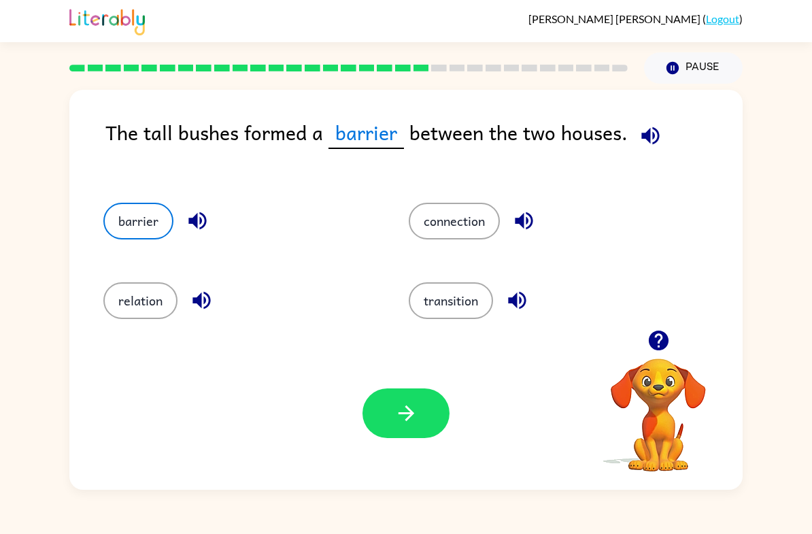
click at [407, 394] on button "button" at bounding box center [405, 413] width 87 height 50
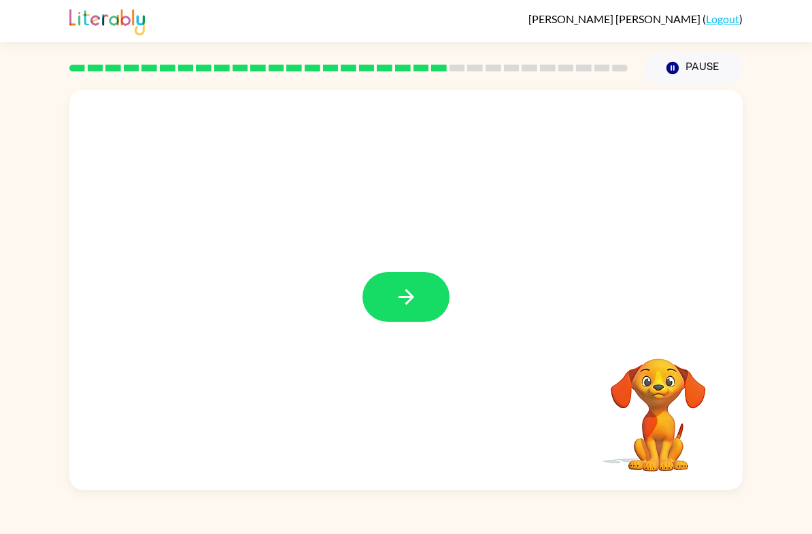
click at [427, 301] on button "button" at bounding box center [405, 297] width 87 height 50
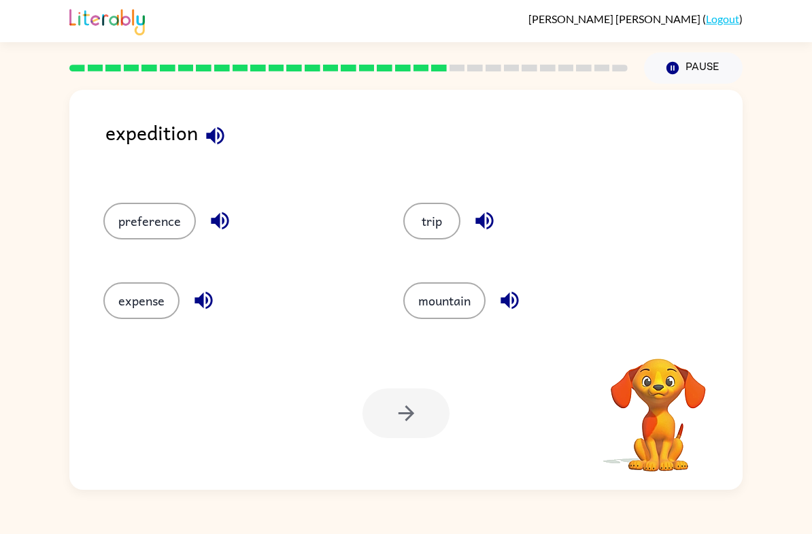
click at [759, 495] on div "[PERSON_NAME] ( Logout ) Pause Pause expedition preference trip expense mountai…" at bounding box center [406, 267] width 812 height 534
click at [449, 231] on button "trip" at bounding box center [431, 221] width 57 height 37
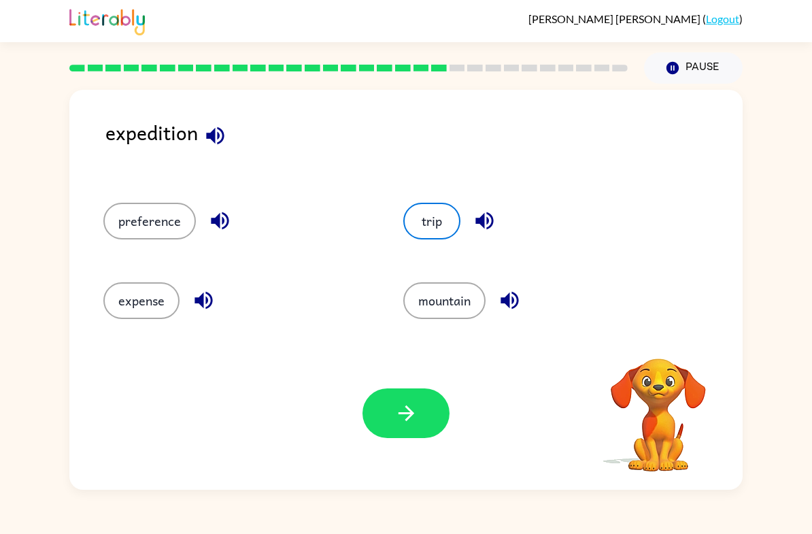
click at [428, 397] on button "button" at bounding box center [405, 413] width 87 height 50
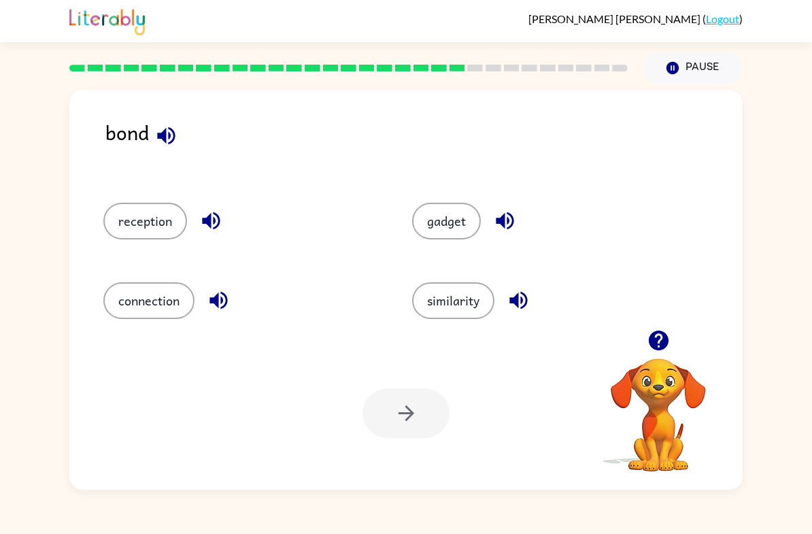
click at [154, 305] on button "connection" at bounding box center [148, 300] width 91 height 37
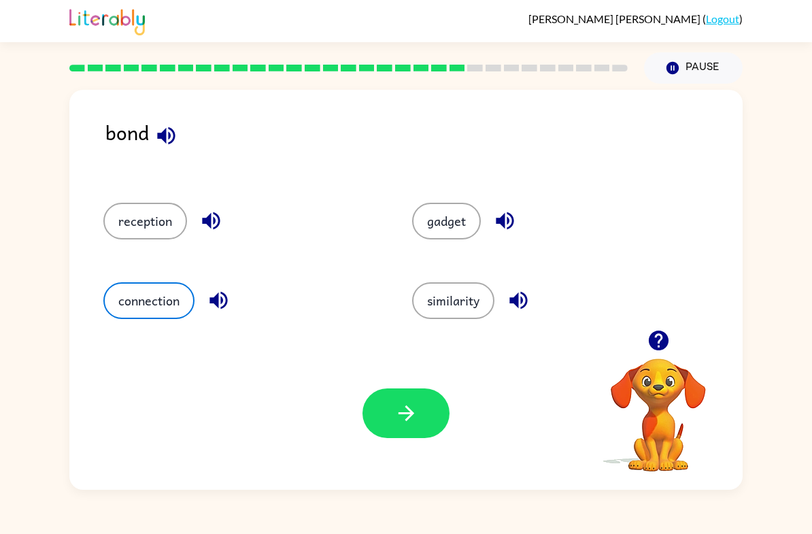
click at [414, 401] on button "button" at bounding box center [405, 413] width 87 height 50
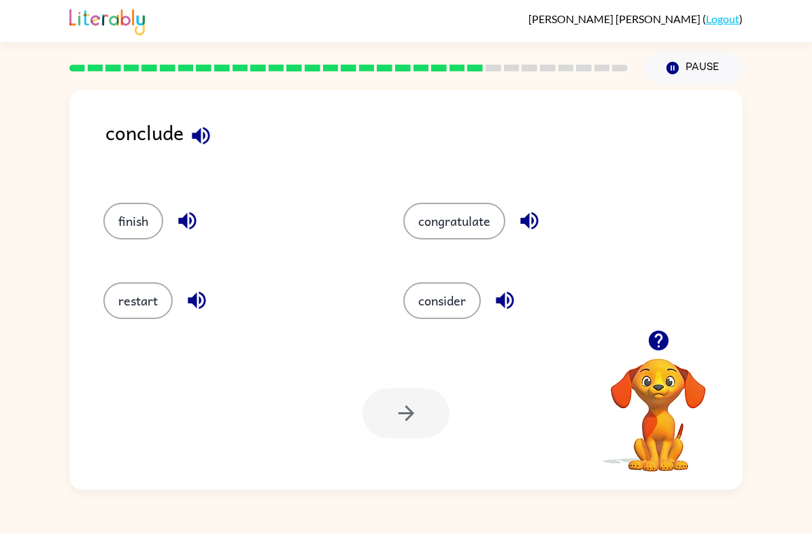
click at [460, 295] on button "consider" at bounding box center [442, 300] width 78 height 37
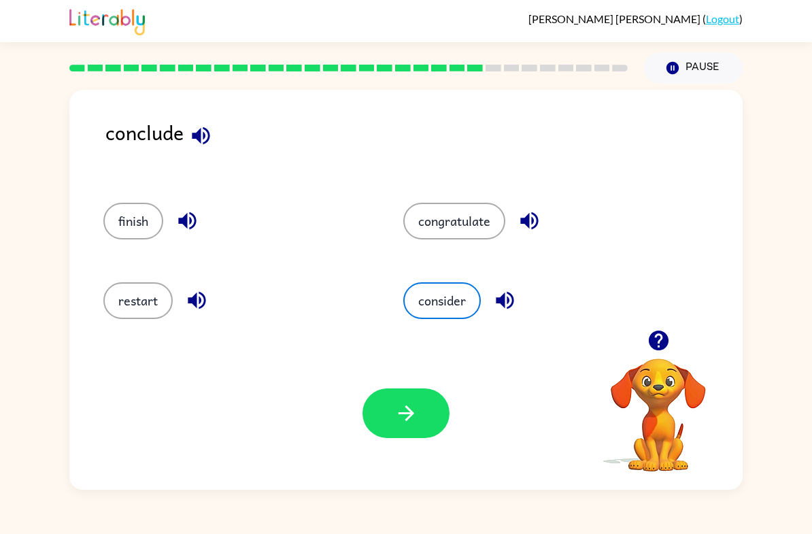
click at [413, 437] on button "button" at bounding box center [405, 413] width 87 height 50
click at [415, 439] on div "Your browser must support playing .mp4 files to use Literably. Please try using…" at bounding box center [405, 413] width 673 height 153
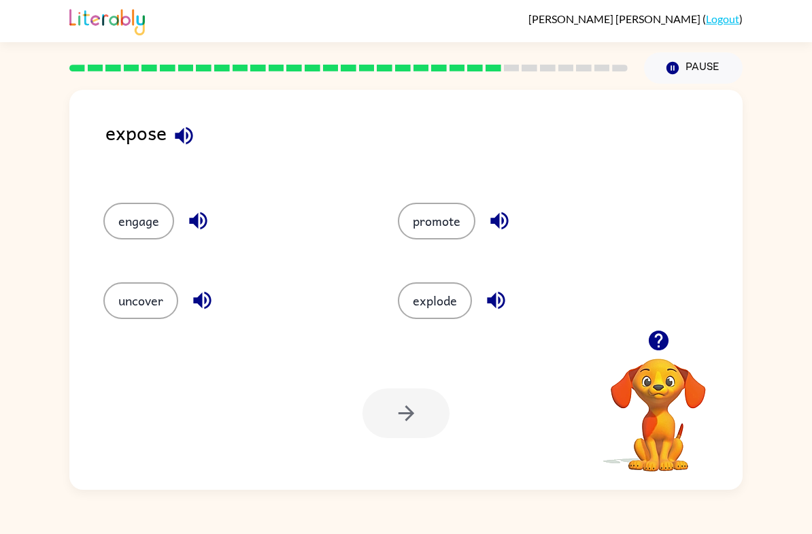
click at [425, 221] on button "promote" at bounding box center [437, 221] width 78 height 37
